Goal: Information Seeking & Learning: Learn about a topic

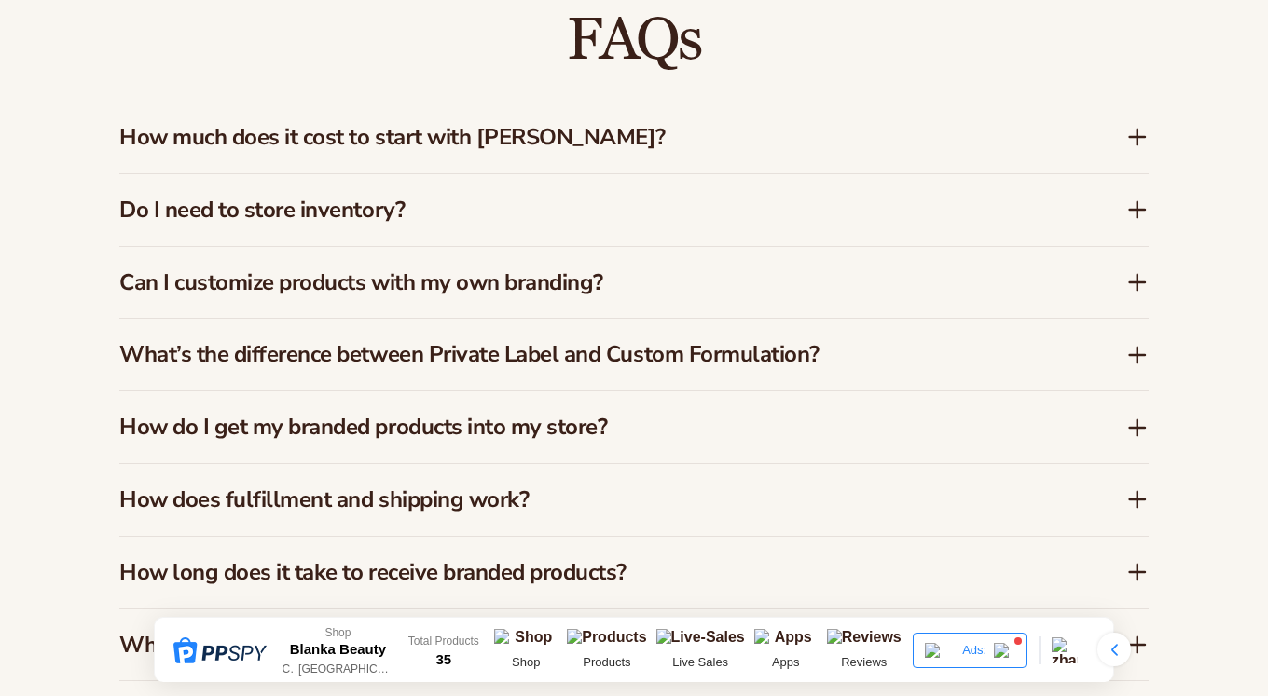
scroll to position [1604, 0]
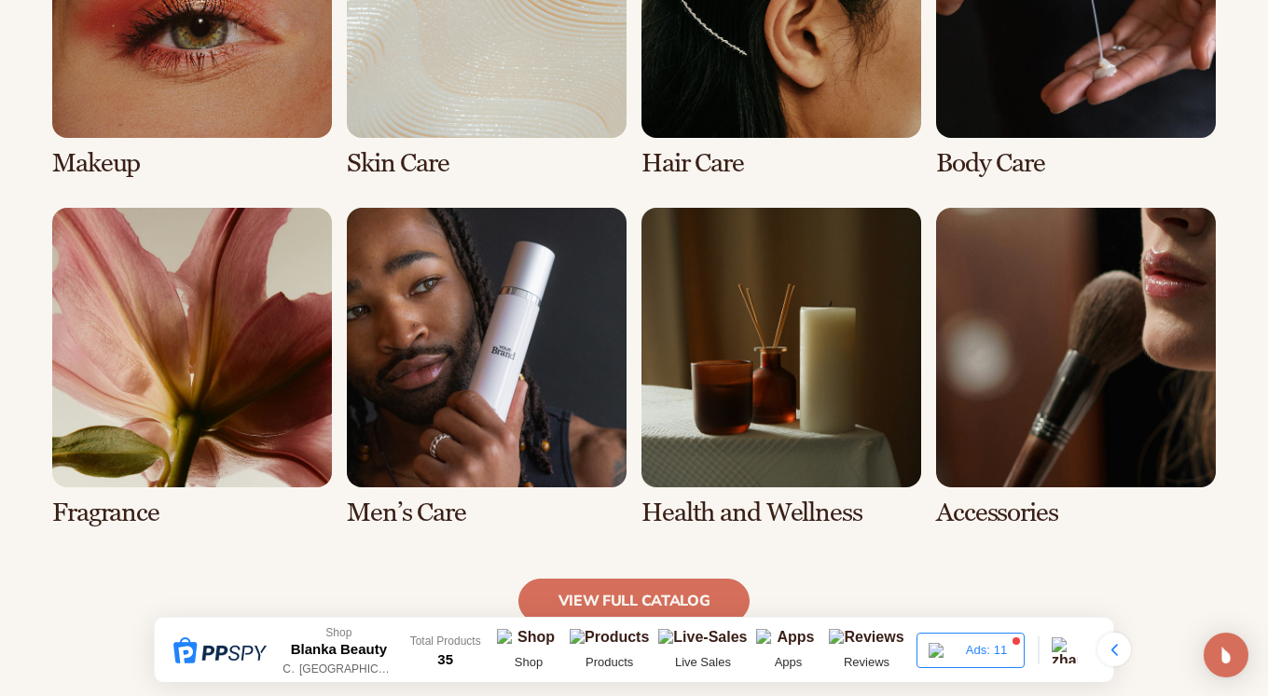
scroll to position [1550, 0]
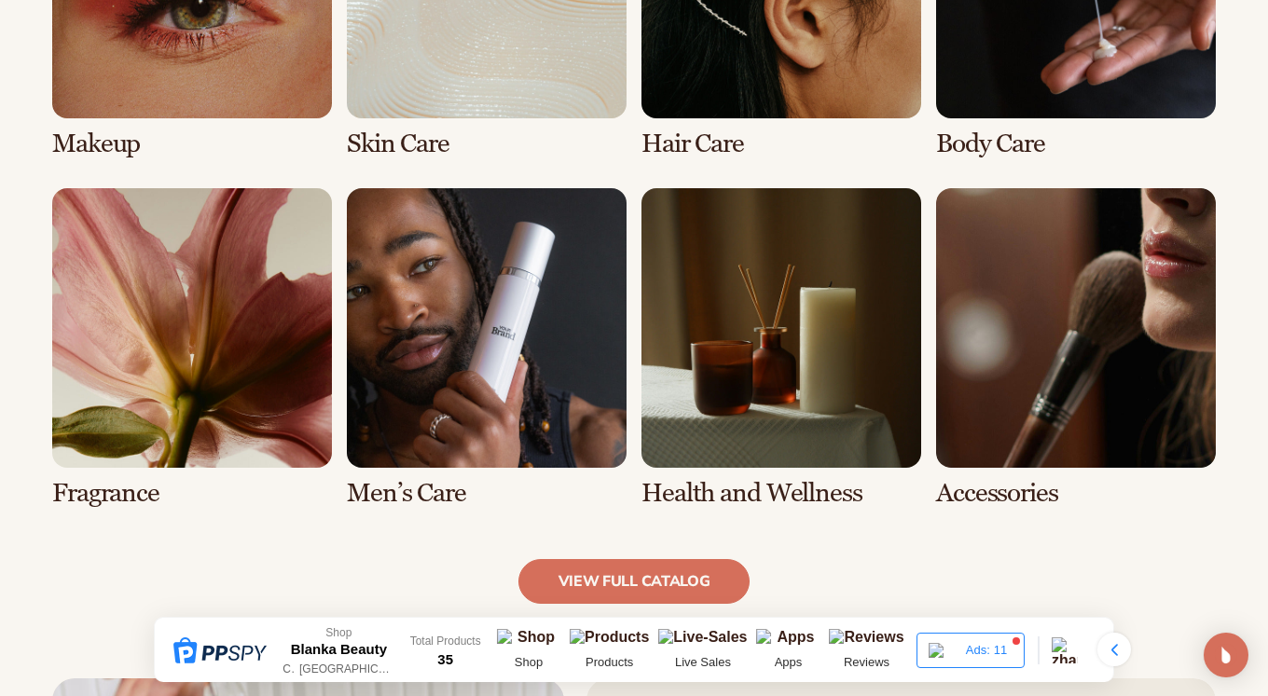
click at [488, 402] on link "6 / 8" at bounding box center [487, 348] width 280 height 320
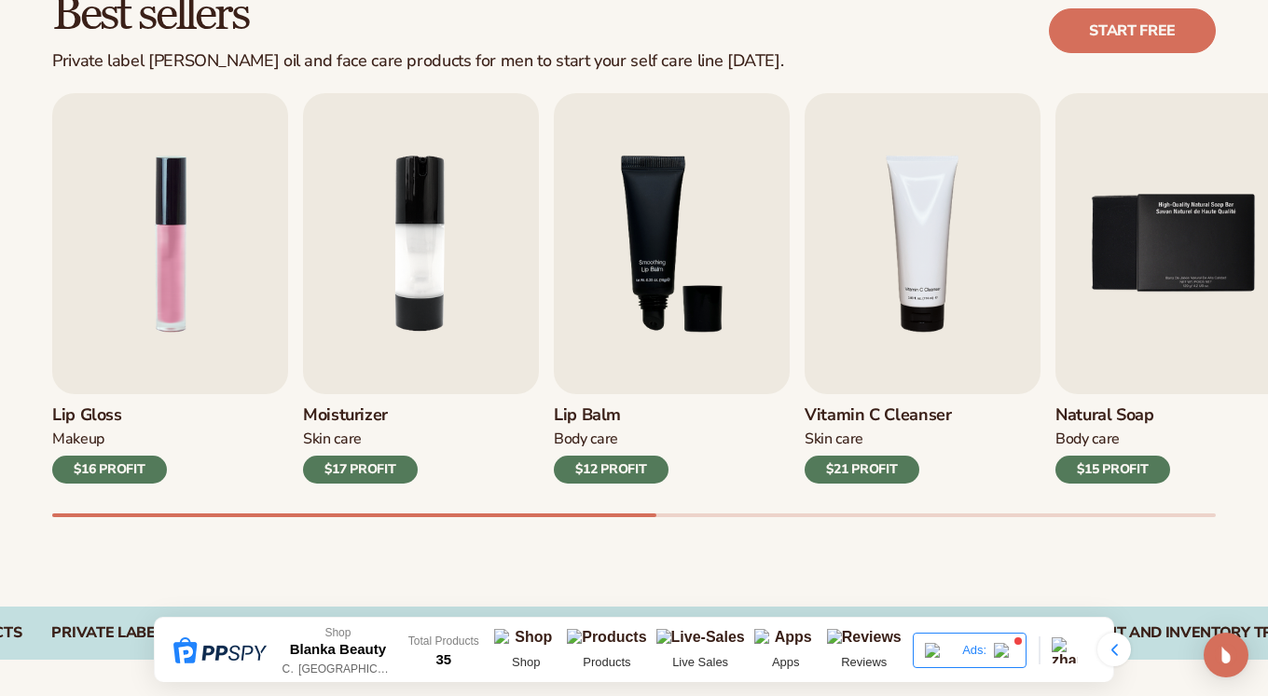
scroll to position [568, 0]
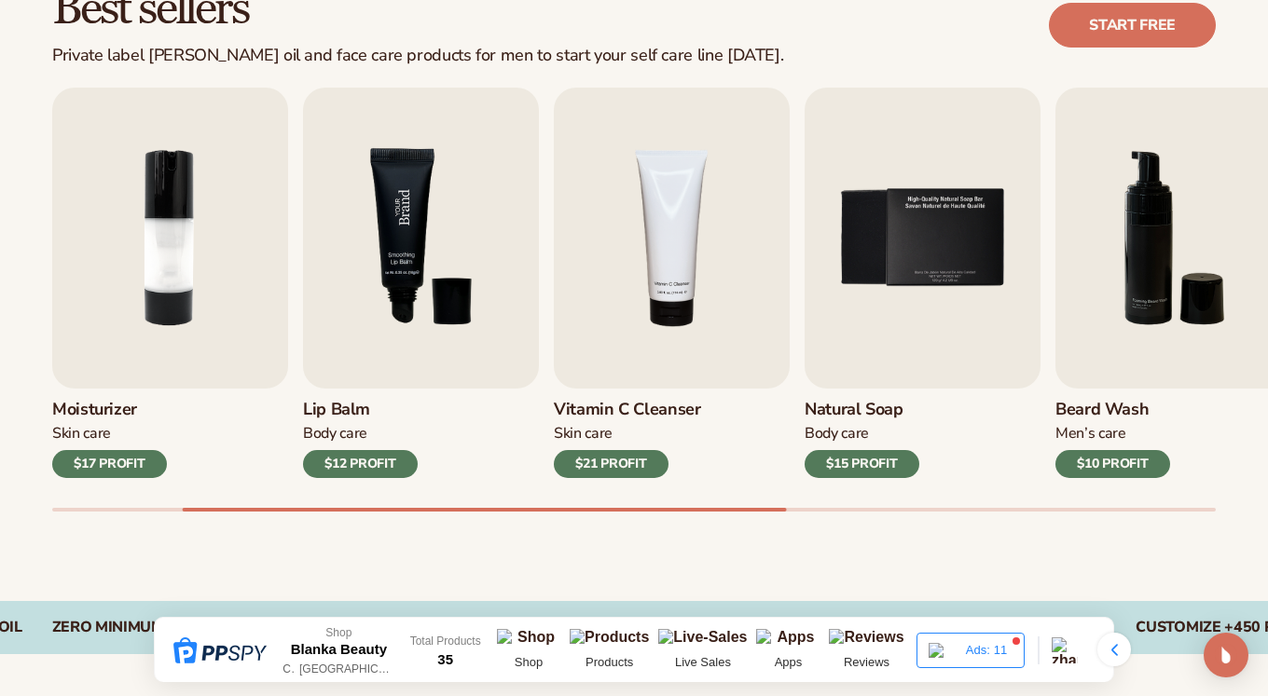
click at [424, 323] on img "3 / 9" at bounding box center [421, 238] width 236 height 301
click at [410, 383] on img "3 / 9" at bounding box center [421, 238] width 236 height 301
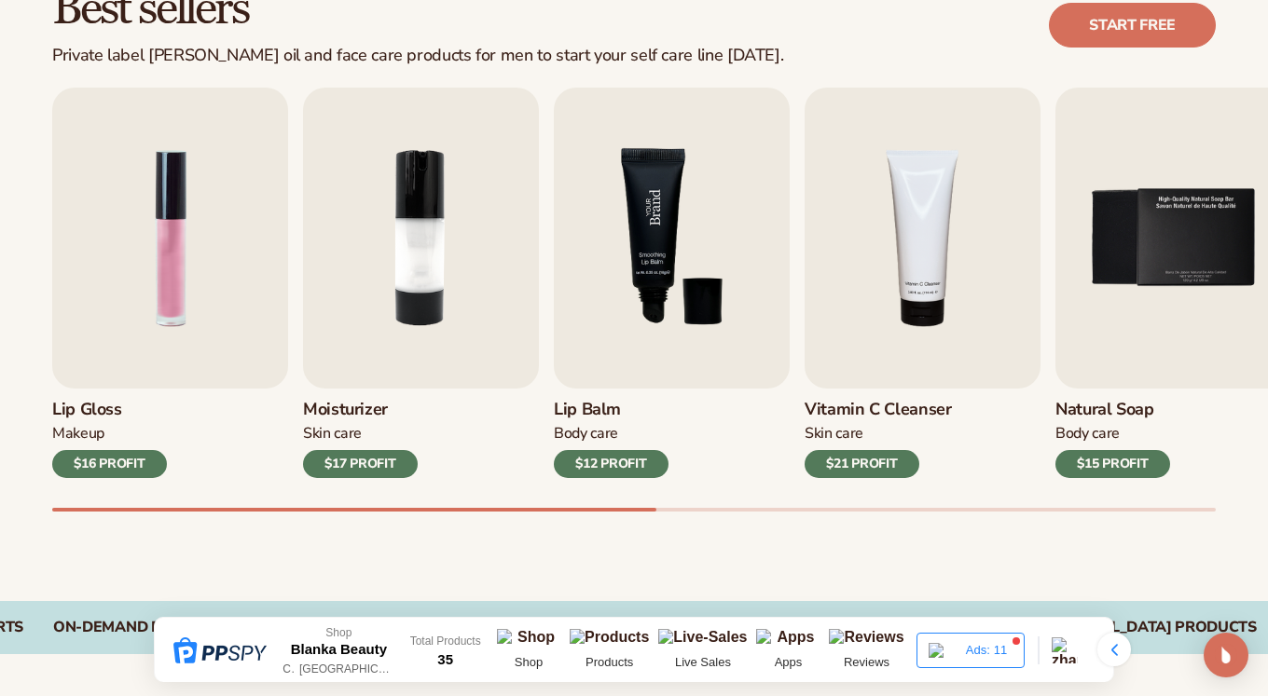
click at [661, 339] on img "3 / 9" at bounding box center [672, 238] width 236 height 301
click at [635, 463] on div "$12 PROFIT" at bounding box center [611, 464] width 115 height 28
click at [635, 464] on div "$12 PROFIT" at bounding box center [611, 464] width 115 height 28
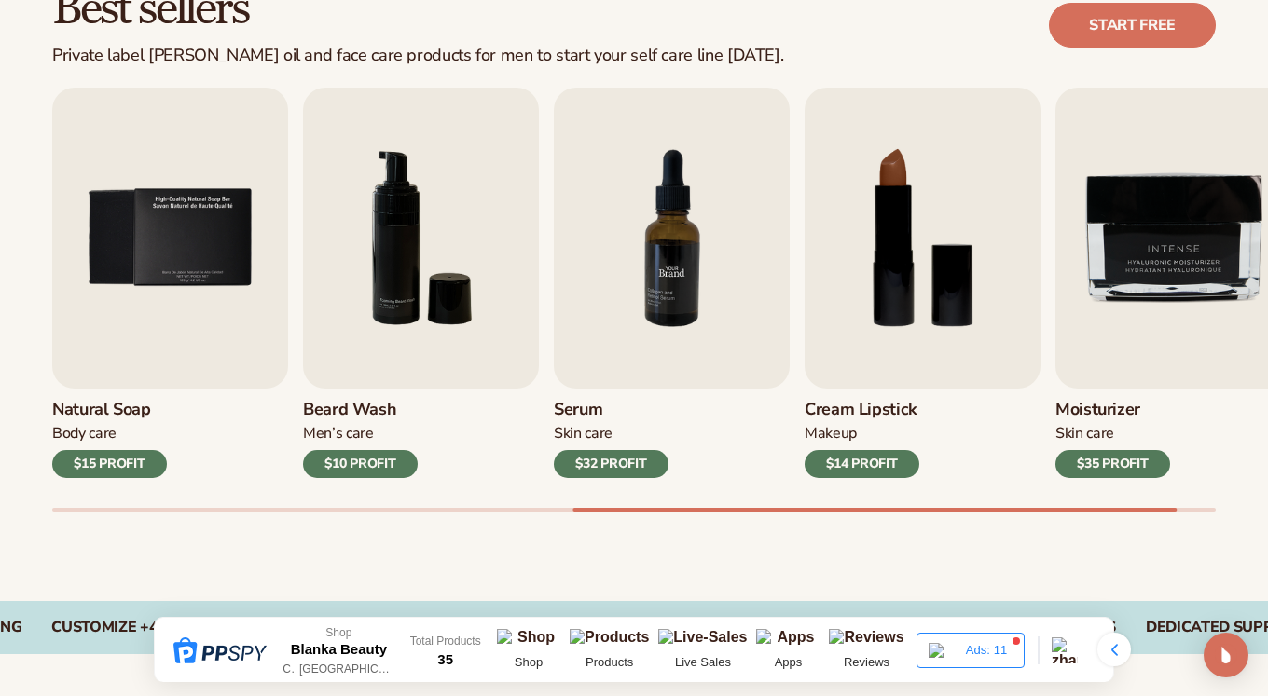
click at [652, 383] on img "7 / 9" at bounding box center [672, 238] width 236 height 301
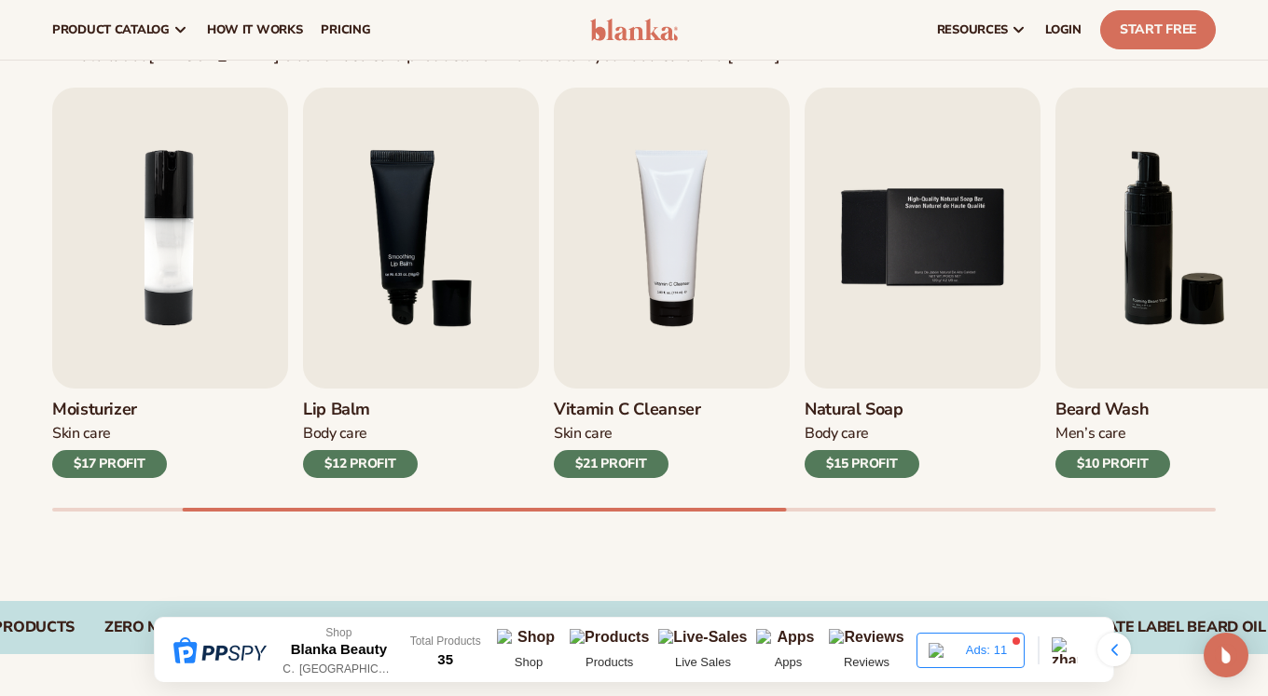
scroll to position [0, 0]
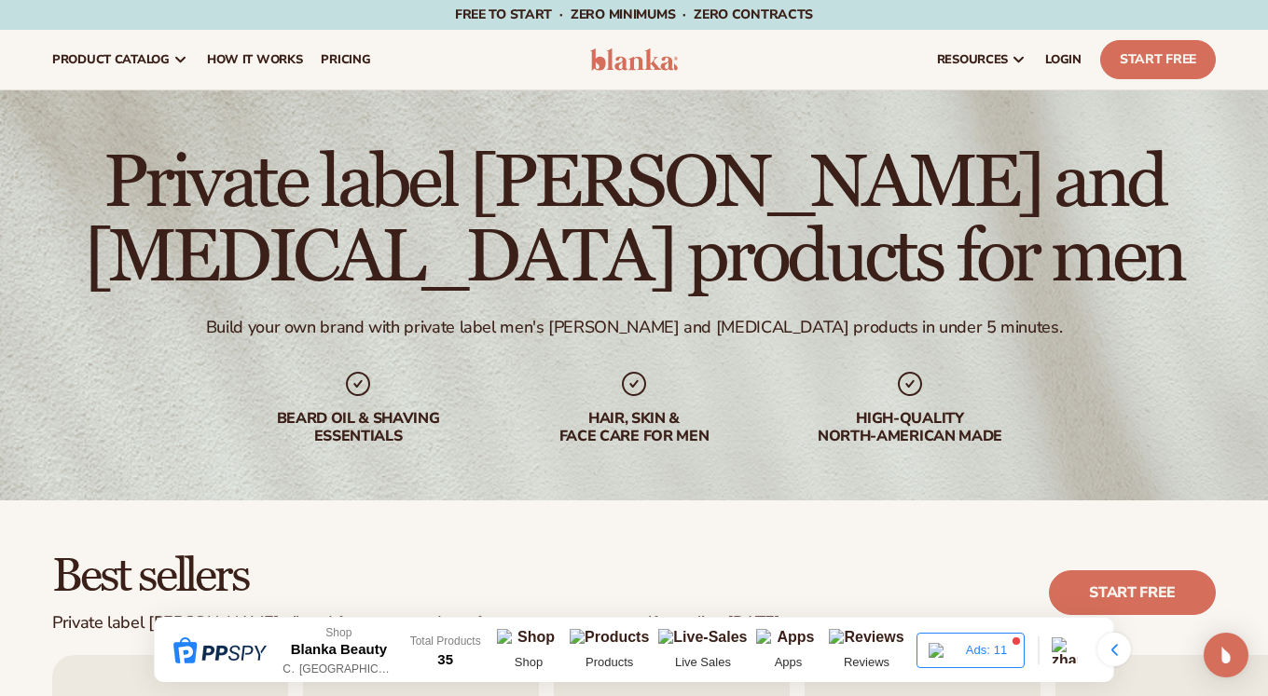
click at [655, 56] on img at bounding box center [634, 59] width 88 height 22
